Goal: Transaction & Acquisition: Book appointment/travel/reservation

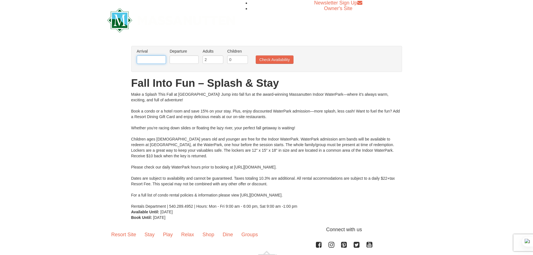
click at [145, 61] on input "text" at bounding box center [151, 59] width 29 height 8
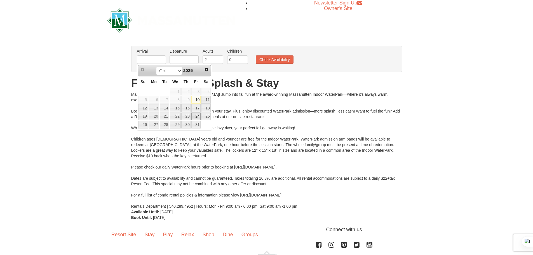
click at [196, 117] on link "24" at bounding box center [196, 116] width 10 height 8
type input "[DATE]"
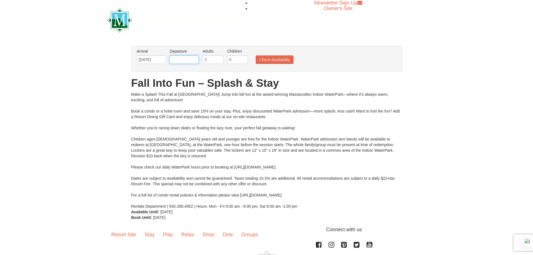
click at [176, 59] on input "text" at bounding box center [184, 59] width 29 height 8
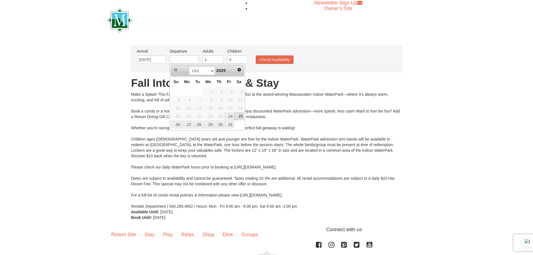
click at [240, 116] on link "25" at bounding box center [239, 116] width 10 height 8
type input "[DATE]"
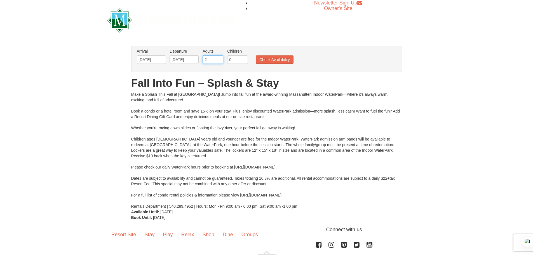
click at [207, 59] on input "2" at bounding box center [213, 59] width 21 height 8
click at [235, 62] on input "0" at bounding box center [237, 59] width 21 height 8
drag, startPoint x: 210, startPoint y: 58, endPoint x: 201, endPoint y: 59, distance: 9.0
click at [201, 59] on li "Adults Please format dates MM/DD/YYYY 2" at bounding box center [213, 57] width 24 height 18
type input "1"
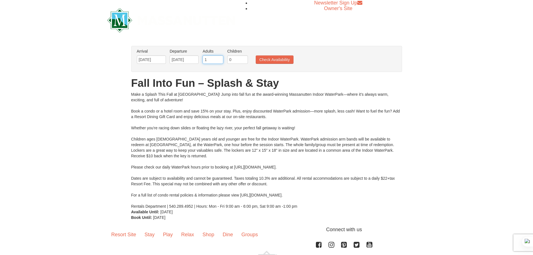
click at [220, 62] on input "1" at bounding box center [213, 59] width 21 height 8
click at [234, 60] on input "0" at bounding box center [237, 59] width 21 height 8
click at [244, 58] on input "1" at bounding box center [237, 59] width 21 height 8
type input "2"
click at [244, 58] on input "2" at bounding box center [237, 59] width 21 height 8
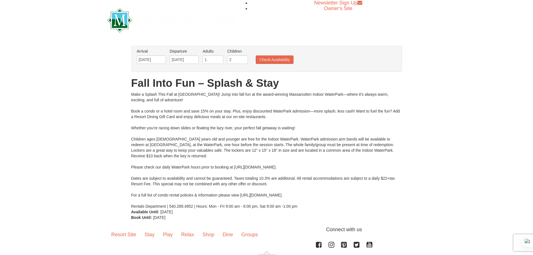
drag, startPoint x: 234, startPoint y: 167, endPoint x: 331, endPoint y: 168, distance: 96.8
click at [331, 168] on div "Make a Splash This Fall at Massanutten! Jump into fall fun at the award-winning…" at bounding box center [266, 150] width 271 height 118
copy div "https://www.massresort.com/play/waterpark/hours-rates"
click at [287, 59] on button "Check Availability" at bounding box center [275, 59] width 38 height 8
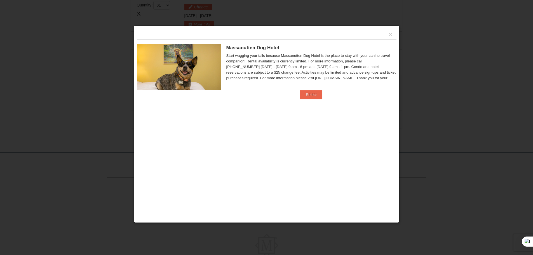
scroll to position [238, 0]
click at [311, 95] on button "Select" at bounding box center [311, 94] width 22 height 9
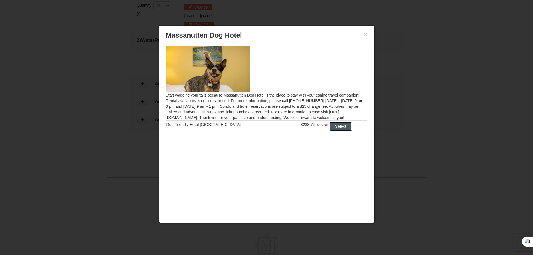
click at [341, 130] on button "Select" at bounding box center [341, 126] width 22 height 9
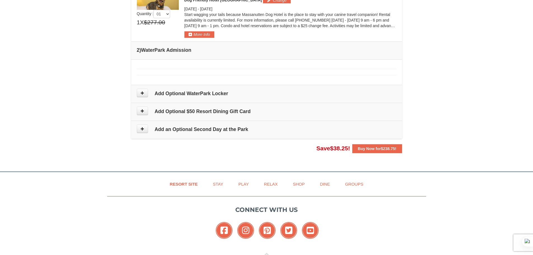
scroll to position [266, 0]
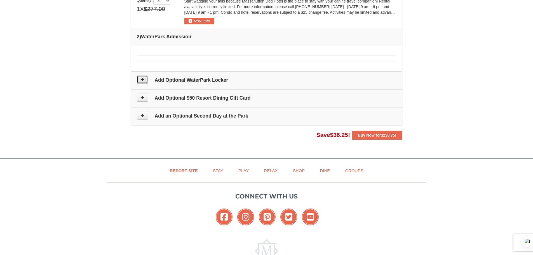
click at [146, 81] on button at bounding box center [142, 79] width 11 height 8
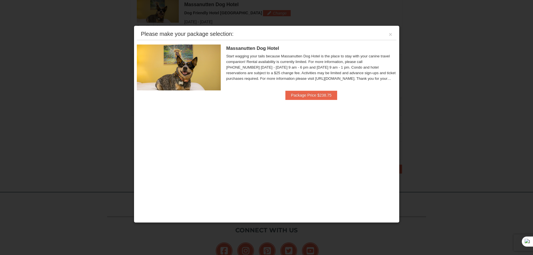
scroll to position [240, 0]
click at [314, 96] on button "Package Price $238.75" at bounding box center [311, 95] width 52 height 9
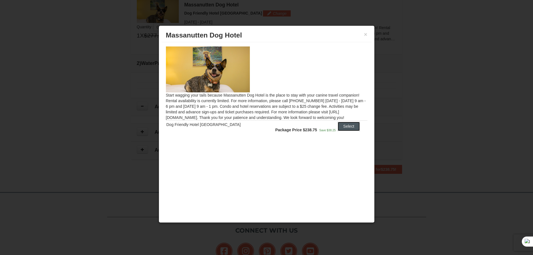
click at [344, 128] on button "Select" at bounding box center [349, 126] width 22 height 9
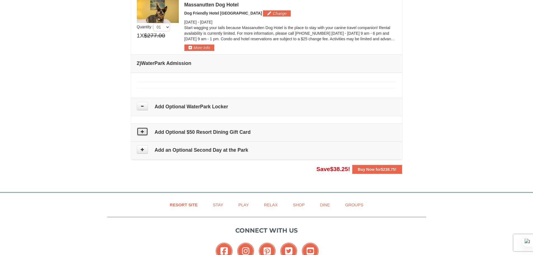
click at [137, 132] on button at bounding box center [142, 131] width 11 height 8
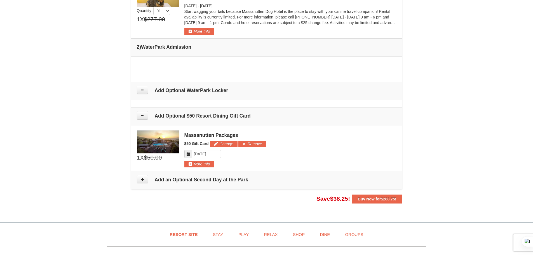
scroll to position [280, 0]
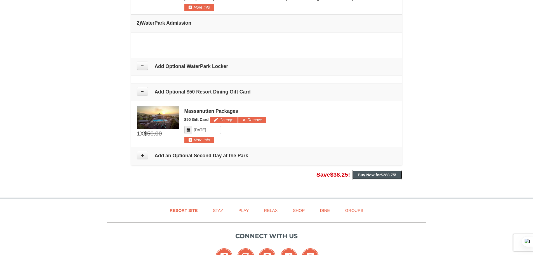
click at [377, 177] on strong "Buy Now for $288.75 !" at bounding box center [377, 175] width 39 height 4
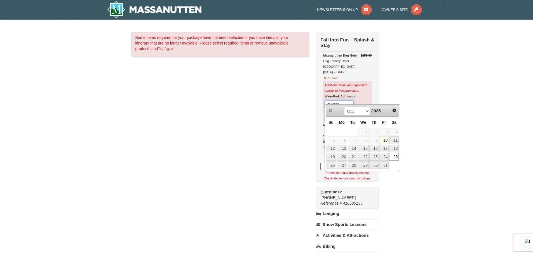
click at [334, 101] on input "[DATE]" at bounding box center [339, 104] width 29 height 8
click at [364, 98] on div "WaterPark Admission Please format dates MM/DD/YYYY 10/25/2025 Search" at bounding box center [348, 106] width 46 height 27
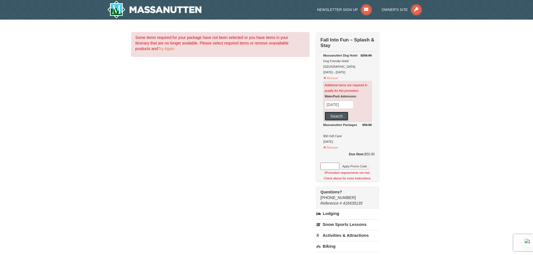
click at [334, 114] on button "Search" at bounding box center [337, 116] width 24 height 9
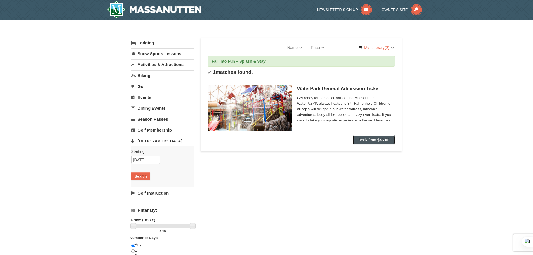
click at [379, 140] on strong "$46.00" at bounding box center [383, 140] width 12 height 4
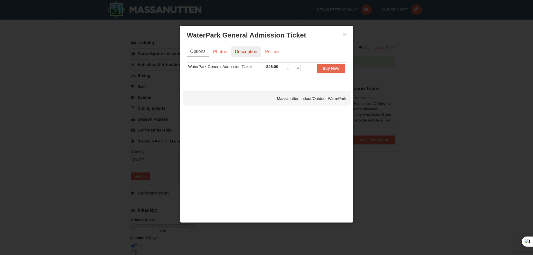
click at [252, 52] on link "Description" at bounding box center [246, 51] width 30 height 11
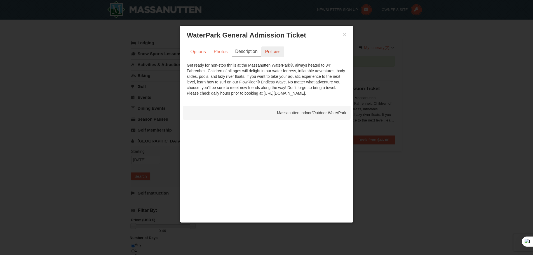
click at [276, 52] on link "Policies" at bounding box center [272, 51] width 23 height 11
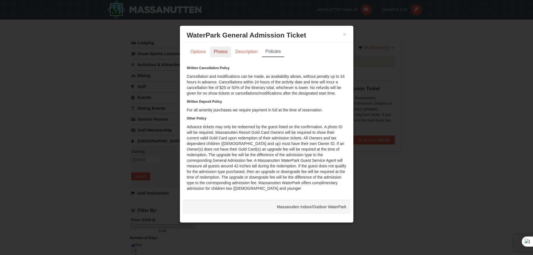
click at [227, 51] on link "Photos" at bounding box center [220, 51] width 21 height 11
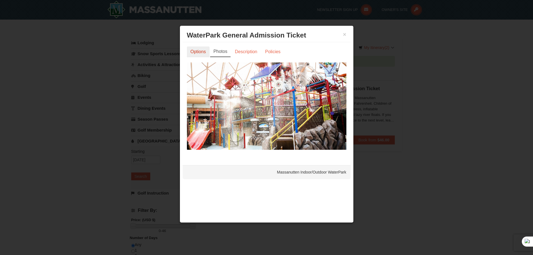
click at [202, 51] on link "Options" at bounding box center [198, 51] width 23 height 11
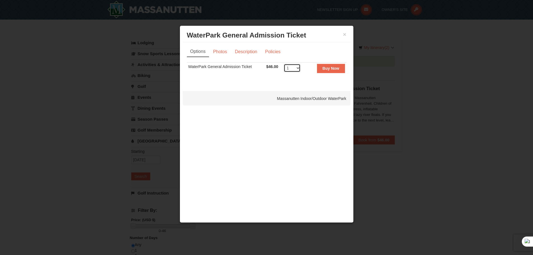
click at [292, 67] on select "1 2 3 4 5 6 7 8" at bounding box center [292, 68] width 17 height 8
click at [284, 64] on select "1 2 3 4 5 6 7 8" at bounding box center [292, 68] width 17 height 8
click at [296, 68] on select "1 2 3 4 5 6 7 8" at bounding box center [292, 68] width 17 height 8
click at [284, 64] on select "1 2 3 4 5 6 7 8" at bounding box center [292, 68] width 17 height 8
click at [296, 69] on select "1 2 3 4 5 6 7 8" at bounding box center [292, 68] width 17 height 8
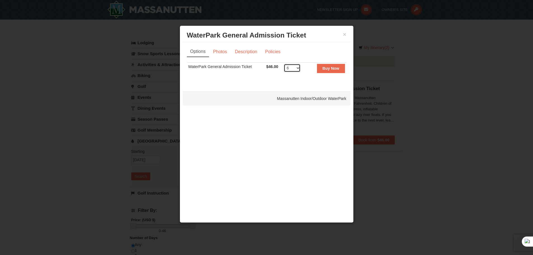
select select "3"
click at [284, 64] on select "1 2 3 4 5 6 7 8" at bounding box center [292, 68] width 17 height 8
click at [338, 68] on strong "Buy Now" at bounding box center [331, 68] width 17 height 4
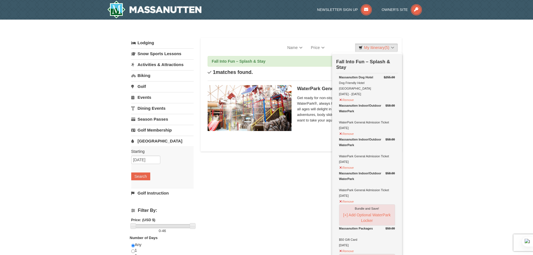
click at [147, 44] on link "Lodging" at bounding box center [162, 43] width 62 height 10
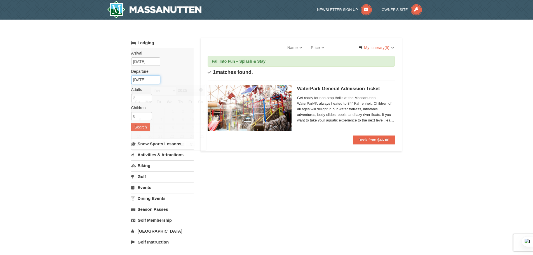
click at [141, 82] on input "10/27/2025" at bounding box center [145, 80] width 29 height 8
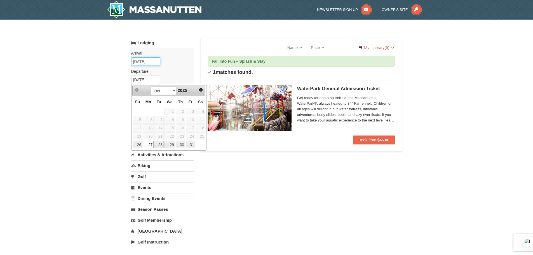
click at [143, 62] on input "[DATE]" at bounding box center [145, 61] width 29 height 8
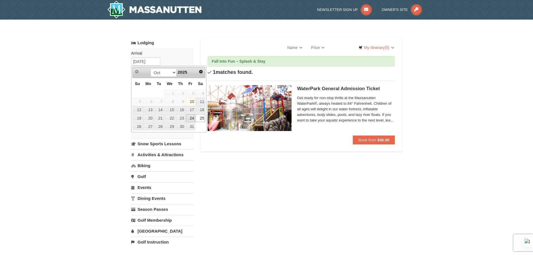
click at [193, 118] on link "24" at bounding box center [191, 118] width 10 height 8
type input "[DATE]"
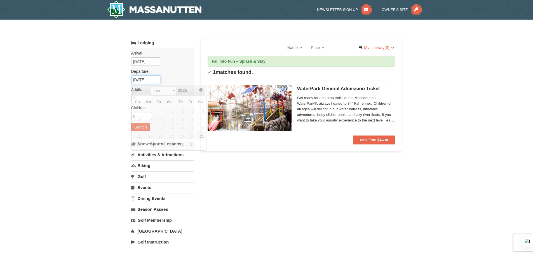
click at [136, 76] on input "10/27/2025" at bounding box center [145, 80] width 29 height 8
click at [201, 135] on link "25" at bounding box center [201, 136] width 10 height 8
type input "[DATE]"
click at [149, 114] on input "1" at bounding box center [141, 116] width 21 height 8
click at [149, 114] on input "2" at bounding box center [141, 116] width 21 height 8
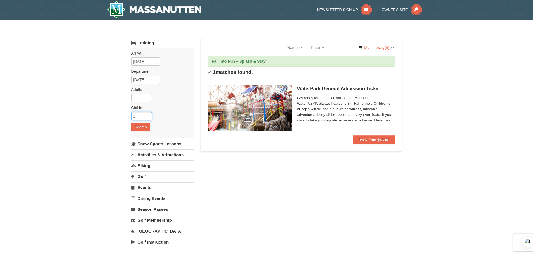
click at [148, 114] on input "3" at bounding box center [141, 116] width 21 height 8
type input "4"
click at [148, 114] on input "4" at bounding box center [141, 116] width 21 height 8
click at [149, 127] on button "Search" at bounding box center [140, 127] width 19 height 8
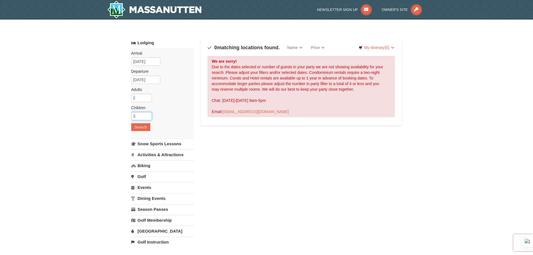
type input "3"
click at [148, 118] on input "3" at bounding box center [141, 116] width 21 height 8
click at [142, 129] on button "Search" at bounding box center [140, 127] width 19 height 8
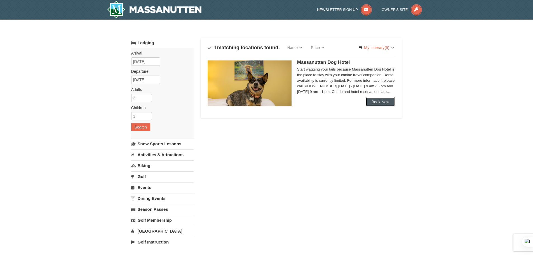
click at [374, 101] on link "Book Now" at bounding box center [380, 101] width 29 height 9
